Goal: Task Accomplishment & Management: Complete application form

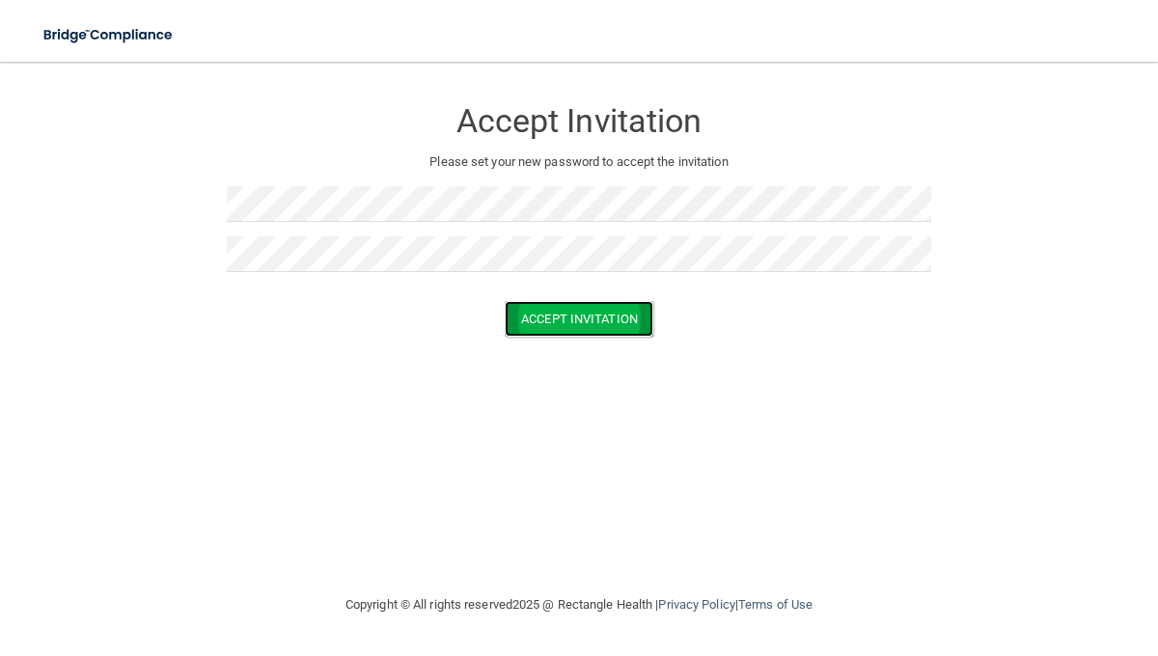
click at [572, 320] on button "Accept Invitation" at bounding box center [579, 319] width 149 height 36
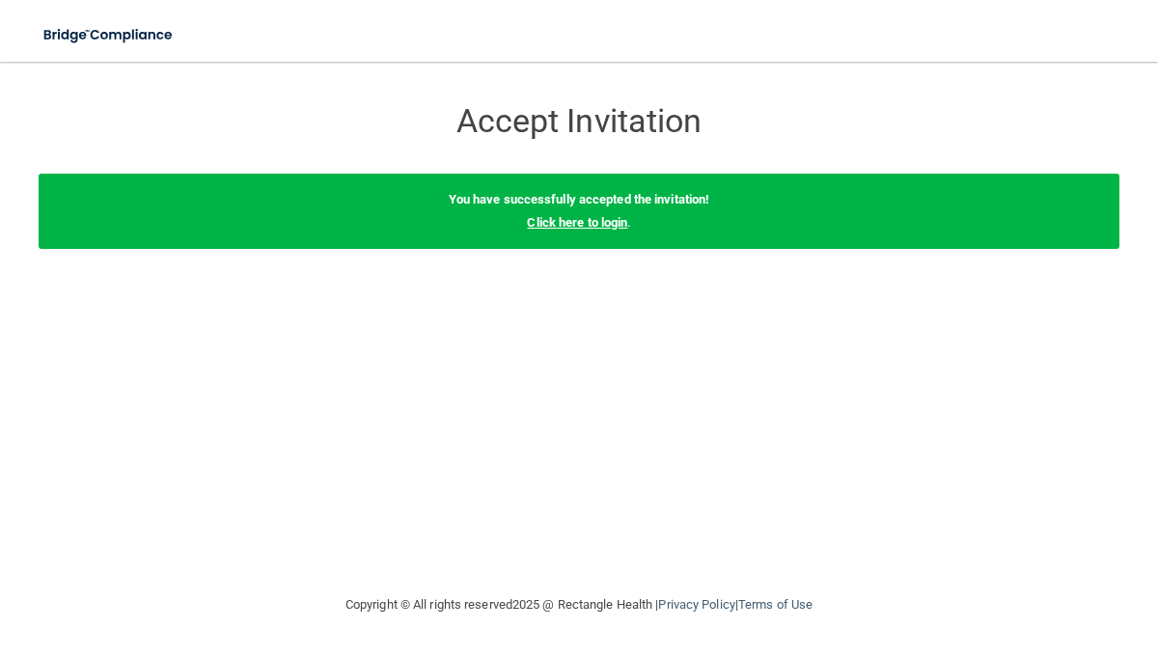
click at [620, 224] on link "Click here to login" at bounding box center [577, 222] width 100 height 14
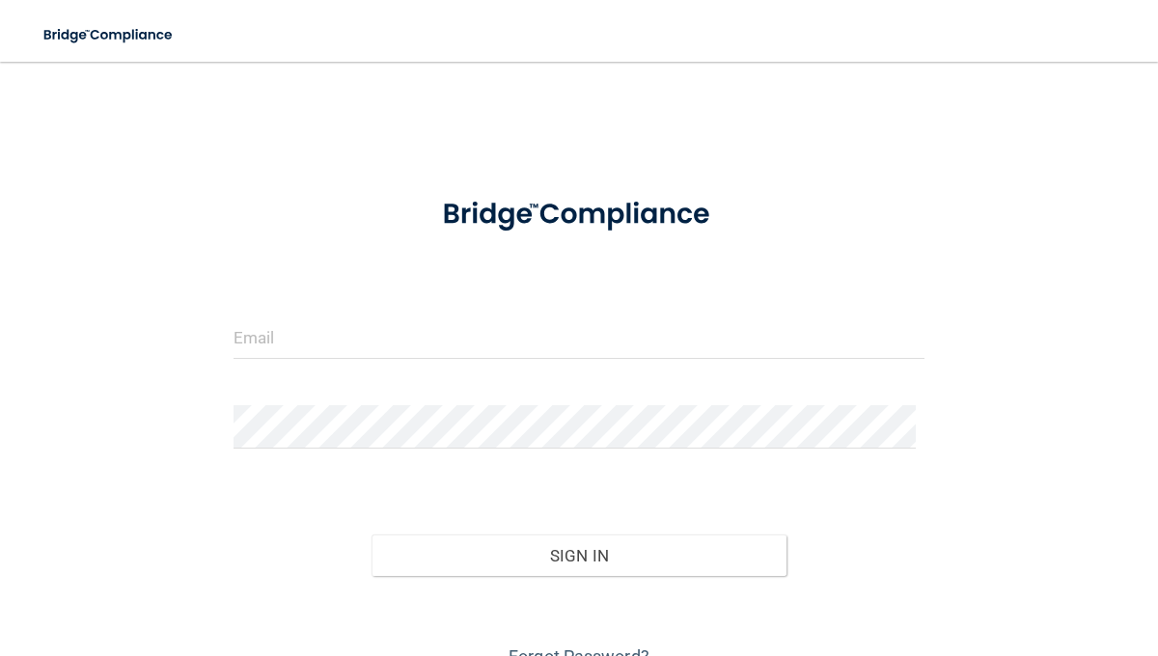
click at [417, 362] on div at bounding box center [579, 345] width 721 height 58
click at [409, 349] on input "email" at bounding box center [580, 337] width 692 height 43
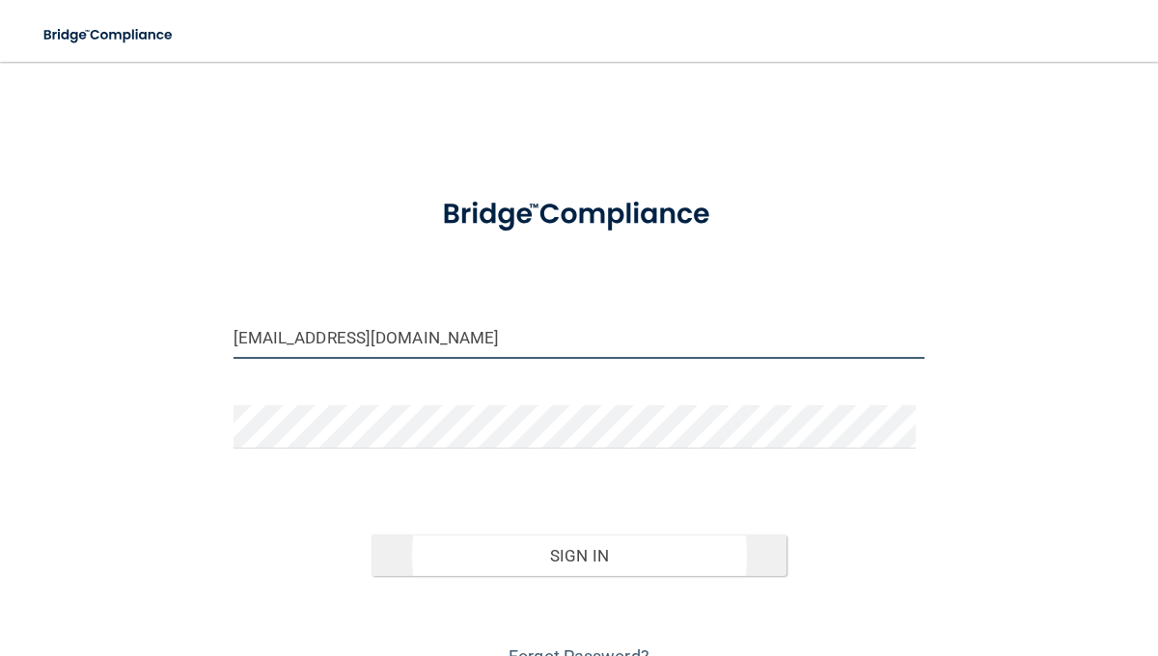
type input "[EMAIL_ADDRESS][DOMAIN_NAME]"
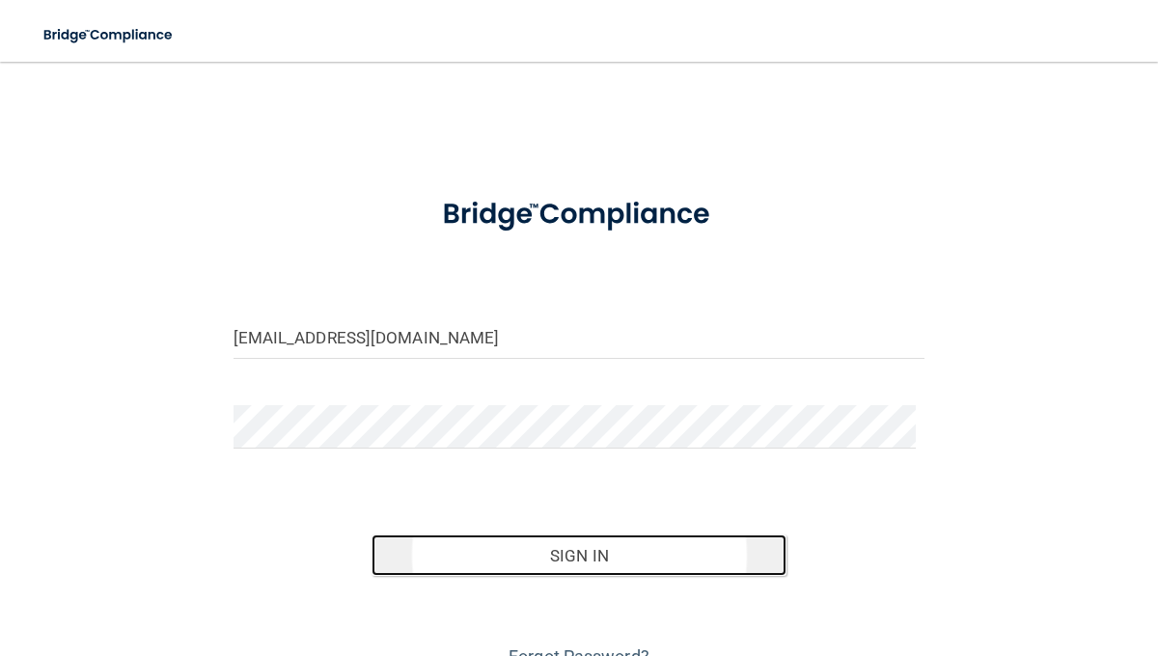
click at [756, 559] on button "Sign In" at bounding box center [579, 556] width 415 height 42
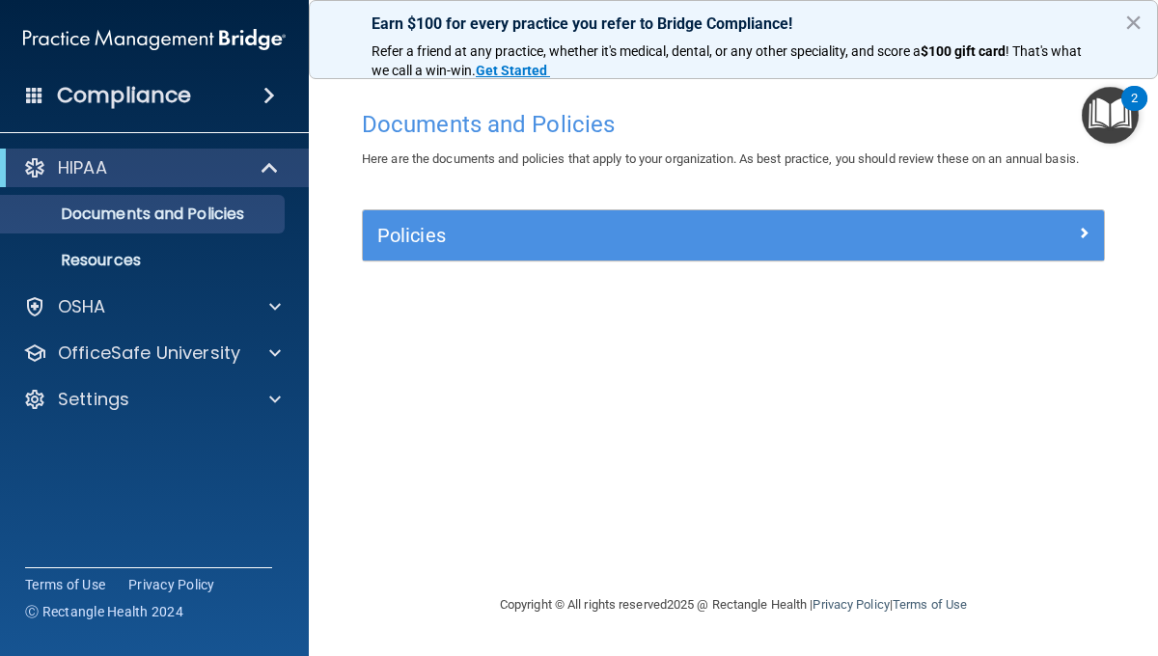
click at [592, 256] on div "Policies" at bounding box center [733, 235] width 741 height 50
